Goal: Communication & Community: Answer question/provide support

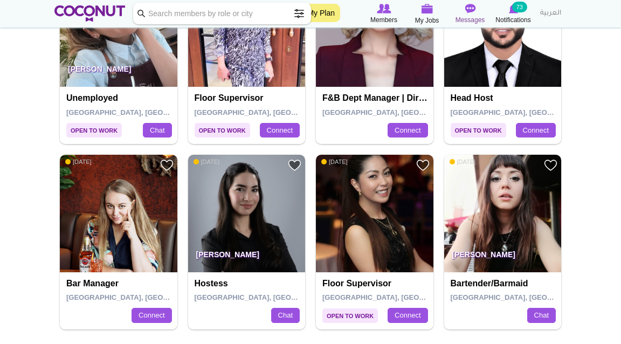
click at [359, 10] on img at bounding box center [470, 9] width 11 height 10
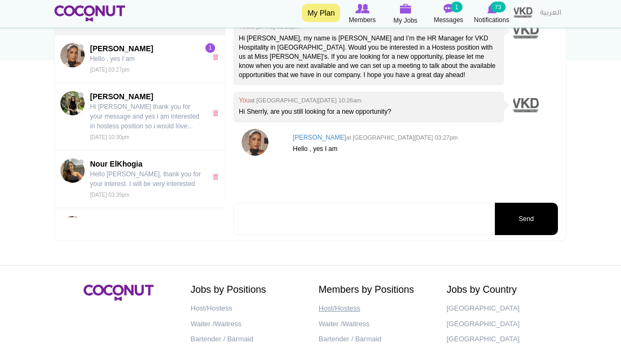
scroll to position [217, 0]
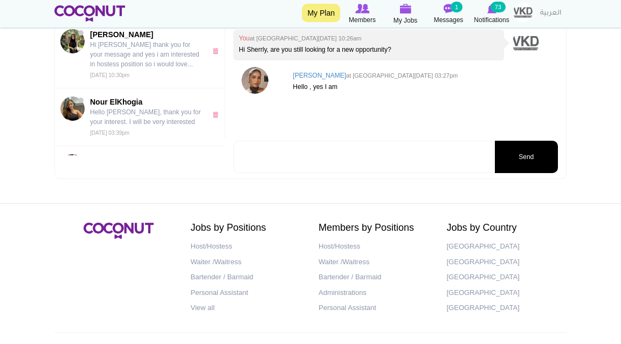
click at [343, 161] on textarea at bounding box center [364, 157] width 260 height 32
type textarea "Are you free tomorrow for a call to discuss the role we have available in our n…"
click at [530, 154] on button "Send" at bounding box center [526, 157] width 63 height 32
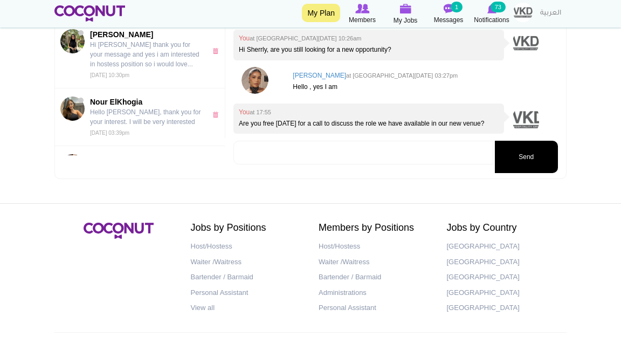
scroll to position [3, 0]
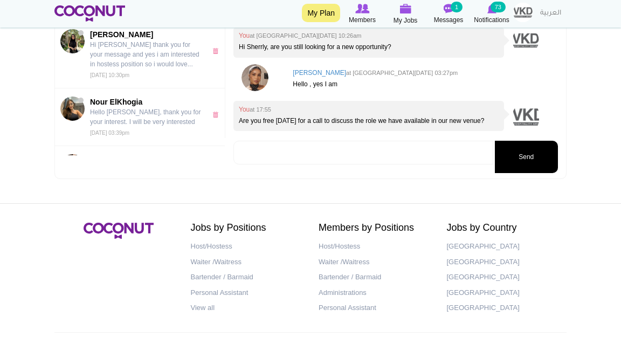
type textarea "c"
type textarea "Can you please share your WA number?"
click at [548, 166] on button "Send" at bounding box center [526, 157] width 63 height 32
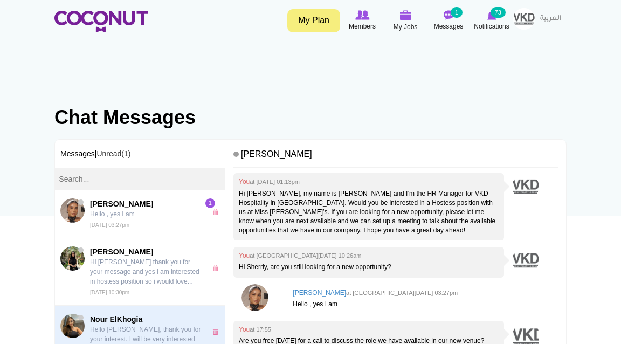
scroll to position [0, 0]
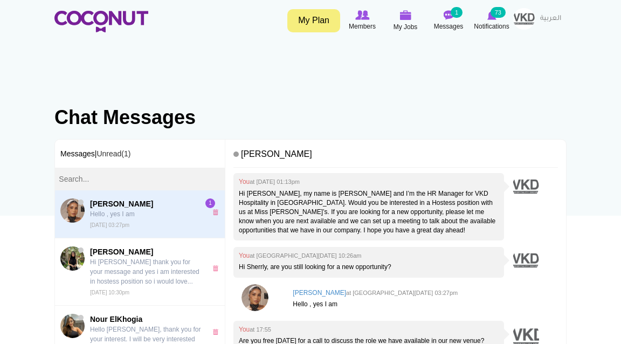
click at [148, 209] on p "Hello , yes I am" at bounding box center [145, 214] width 111 height 10
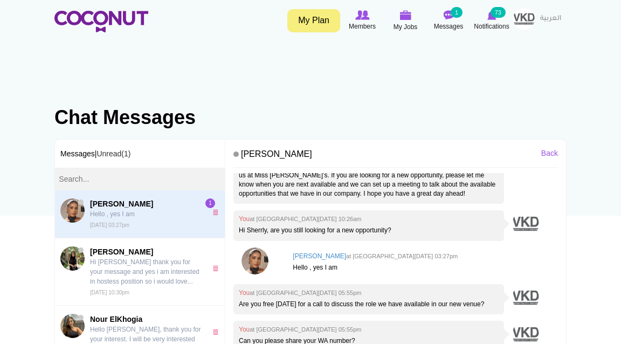
click at [118, 159] on h3 "Messages | Unread(1)" at bounding box center [140, 154] width 170 height 28
click at [114, 154] on link "Unread(1)" at bounding box center [114, 153] width 34 height 9
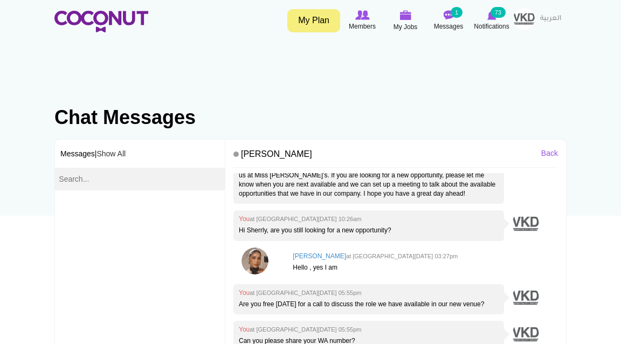
click at [88, 154] on h3 "Messages | Show All" at bounding box center [140, 154] width 170 height 28
click at [118, 155] on link "Show All" at bounding box center [111, 153] width 29 height 9
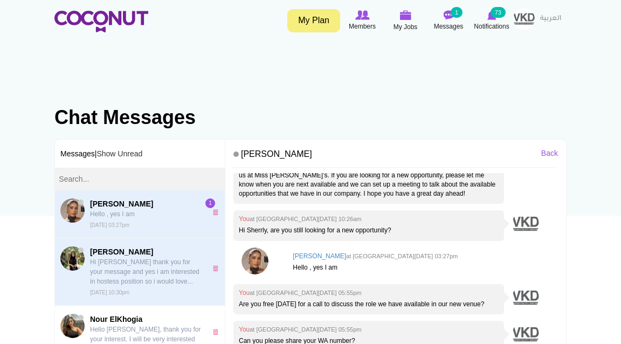
click at [144, 277] on p "Hi [PERSON_NAME] thank you for your message and yes i am interested in hostess …" at bounding box center [145, 271] width 111 height 29
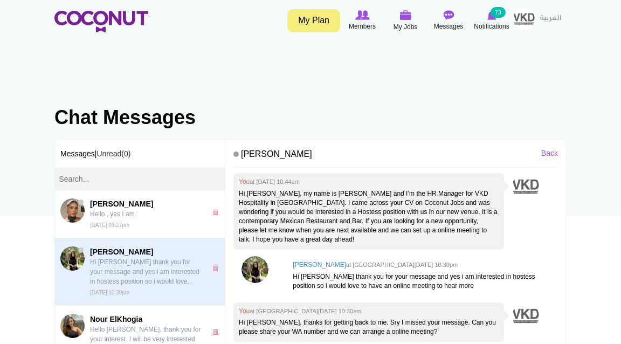
click at [139, 279] on p "Hi [PERSON_NAME] thank you for your message and yes i am interested in hostess …" at bounding box center [145, 271] width 111 height 29
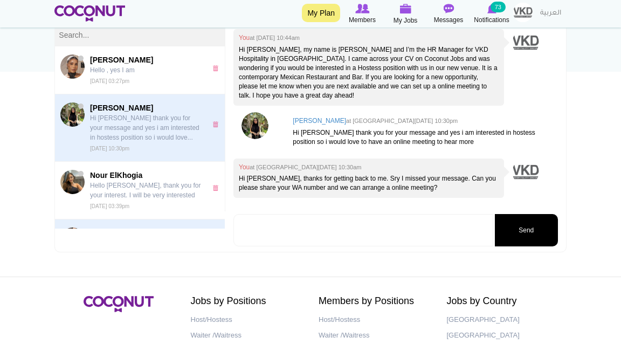
scroll to position [127, 0]
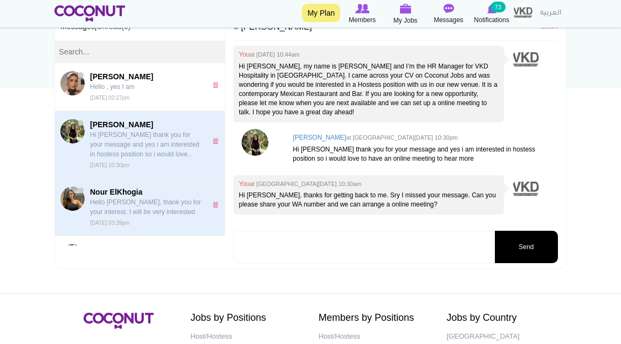
click at [168, 213] on p "Hello [PERSON_NAME], thank you for your interest. I will be very interested" at bounding box center [145, 206] width 111 height 19
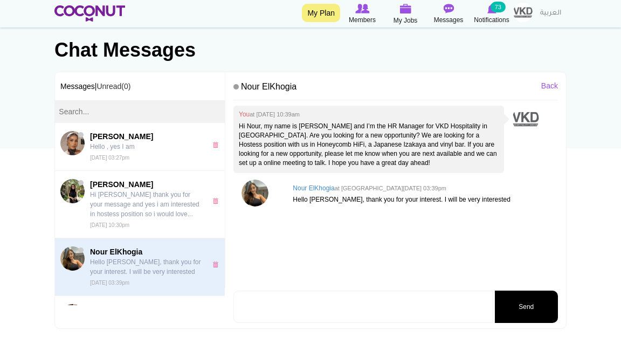
scroll to position [71, 0]
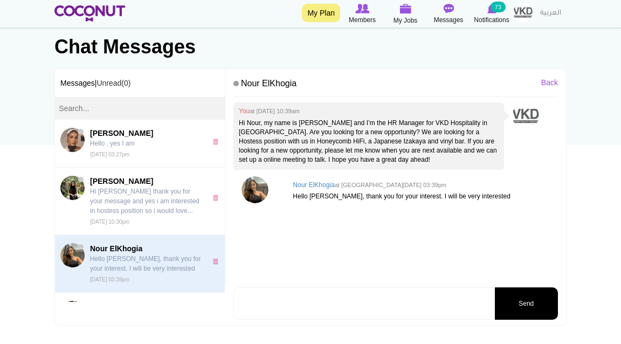
click at [299, 305] on textarea at bounding box center [364, 304] width 260 height 32
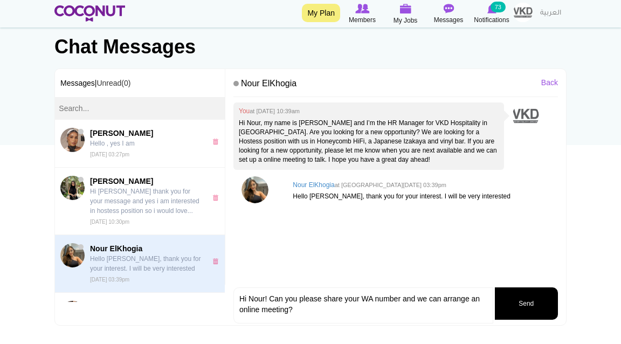
type textarea "Hi Nour! Can you please share your WA number and we can arrange an online meeti…"
click at [532, 299] on button "Send" at bounding box center [526, 304] width 63 height 32
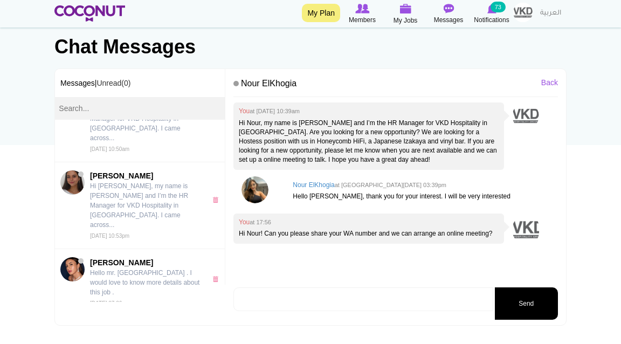
scroll to position [305, 0]
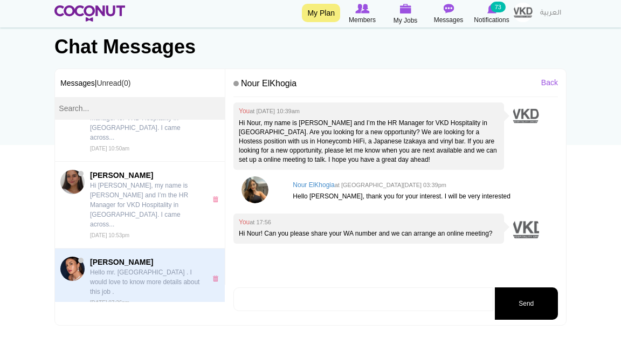
click at [155, 268] on p "Hello mr. [GEOGRAPHIC_DATA] . I would love to know more details about this job ." at bounding box center [145, 282] width 111 height 29
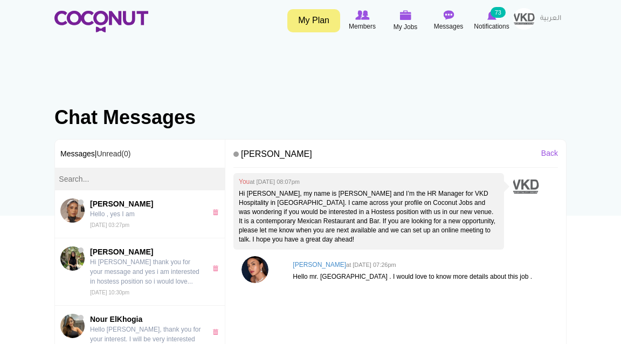
click at [365, 235] on p "Hi [PERSON_NAME], my name is [PERSON_NAME] and I’m the HR Manager for VKD Hospi…" at bounding box center [369, 217] width 260 height 56
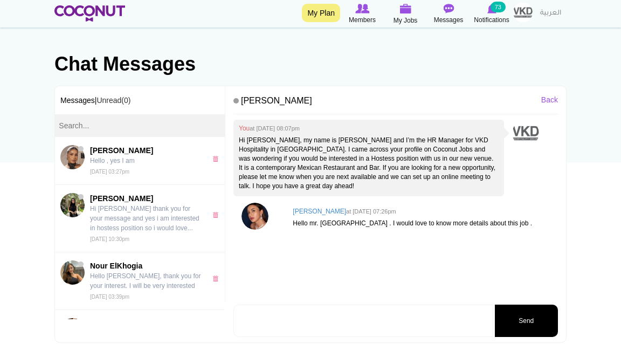
scroll to position [83, 0]
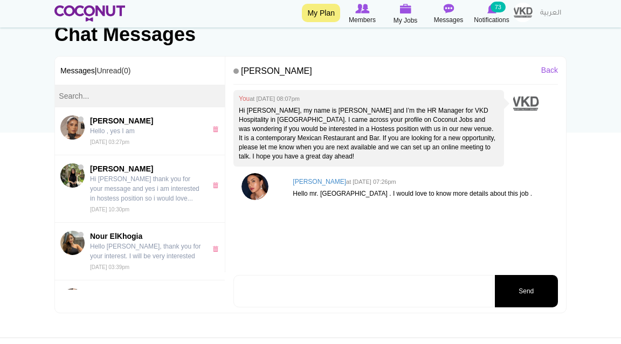
click at [330, 291] on textarea at bounding box center [364, 291] width 260 height 32
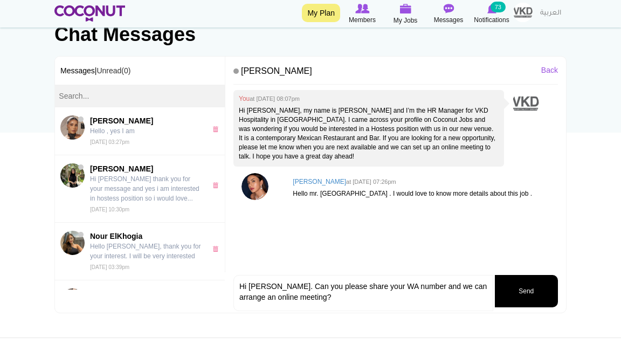
type textarea "Hi [PERSON_NAME]. Can you please share your WA number and we can arrange an onl…"
click at [537, 289] on button "Send" at bounding box center [526, 291] width 63 height 32
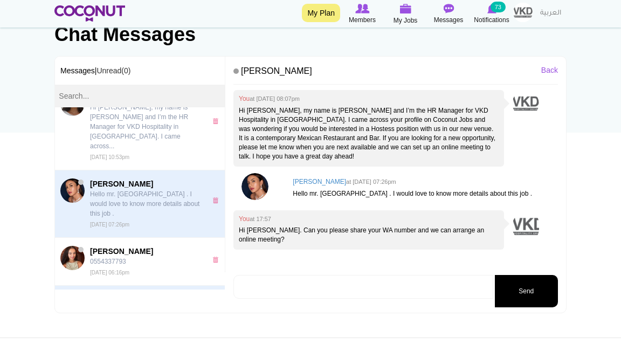
scroll to position [373, 0]
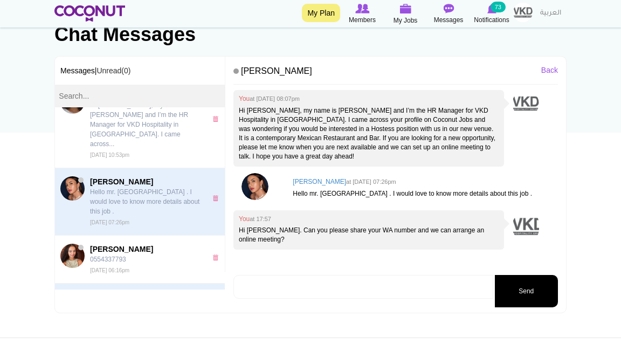
click at [164, 303] on p "excuse me ,do you have any news about the job ?" at bounding box center [145, 312] width 111 height 19
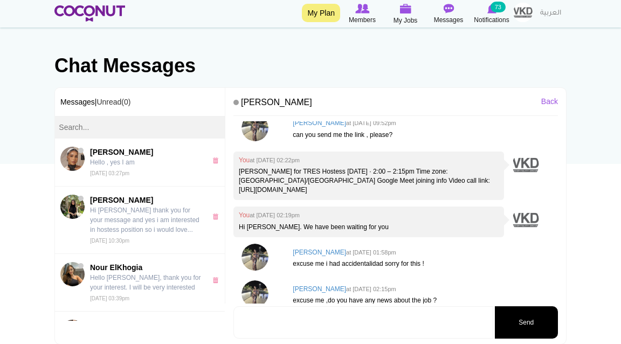
scroll to position [138, 0]
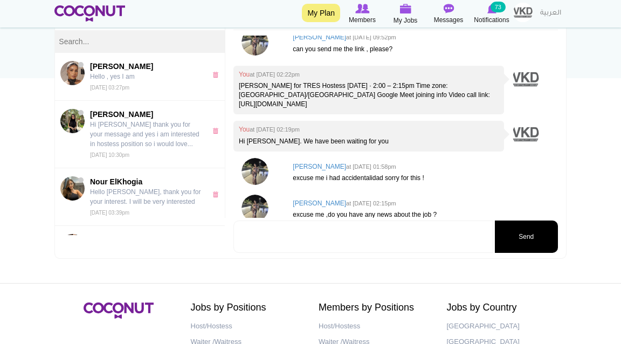
click at [320, 245] on textarea at bounding box center [364, 237] width 260 height 32
paste textarea "Hi [PERSON_NAME]. Can you please share your WA number and we can arrange an onl…"
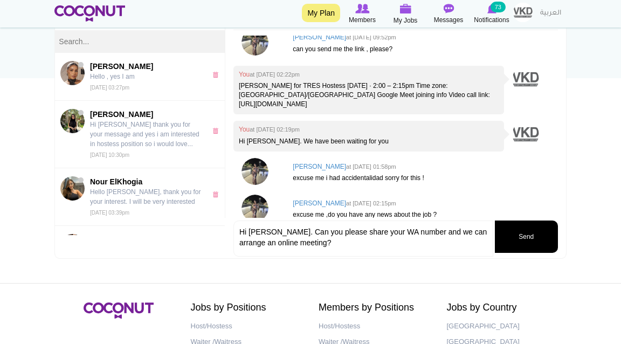
click at [262, 231] on textarea "Hi [PERSON_NAME]. Can you please share your WA number and we can arrange an onl…" at bounding box center [364, 239] width 260 height 36
drag, startPoint x: 262, startPoint y: 231, endPoint x: 418, endPoint y: 241, distance: 156.2
click at [418, 241] on textarea "Hi Claudia. Can you please share your WA number and we can arrange an online me…" at bounding box center [364, 239] width 260 height 36
type textarea "Hi Claudia. Can you please share your WA number and we can arrange an online me…"
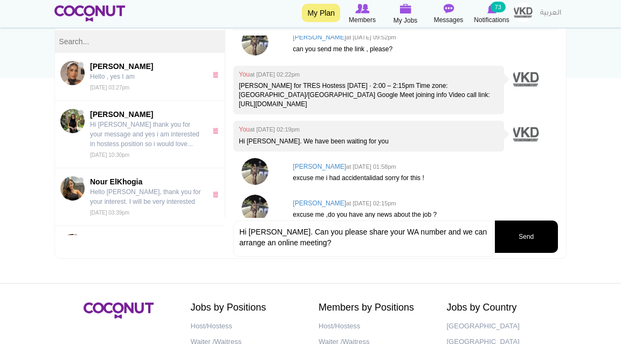
click at [522, 225] on button "Send" at bounding box center [526, 237] width 63 height 32
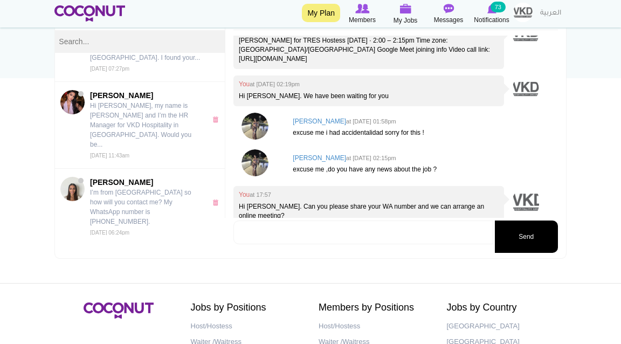
scroll to position [1022, 0]
click at [140, 312] on p "Thank you anyways, wish you best of luck 🙏🏼☺️" at bounding box center [145, 321] width 111 height 19
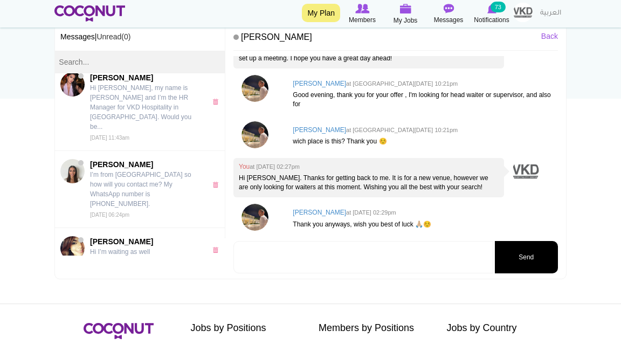
scroll to position [118, 0]
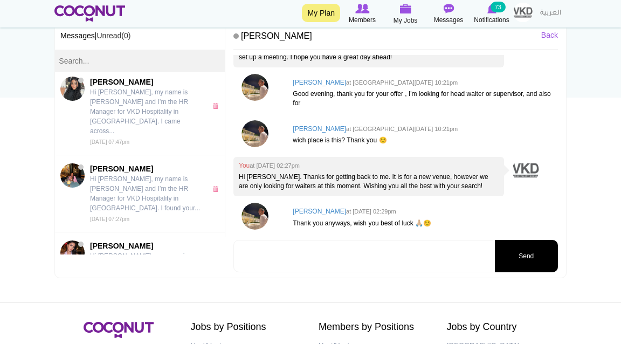
scroll to position [611, 0]
